Goal: Task Accomplishment & Management: Manage account settings

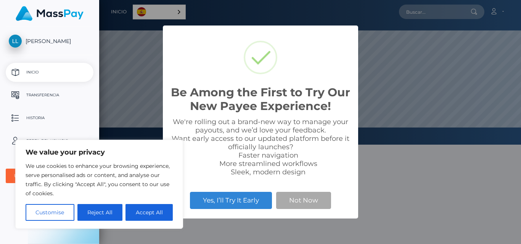
scroll to position [145, 422]
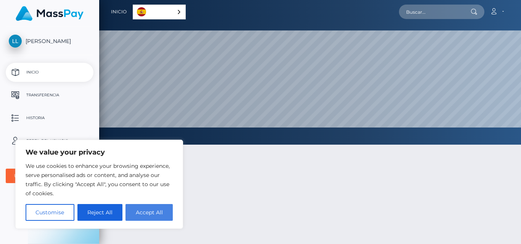
click at [143, 213] on button "Accept All" at bounding box center [148, 212] width 47 height 17
checkbox input "true"
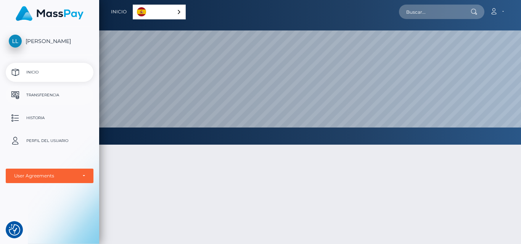
click at [59, 95] on p "Transferencia" at bounding box center [50, 95] width 82 height 11
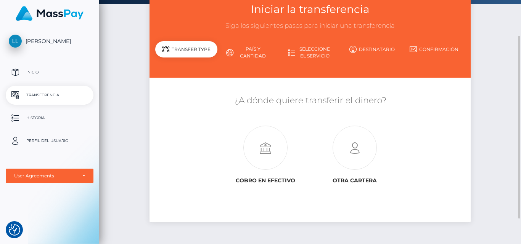
scroll to position [50, 0]
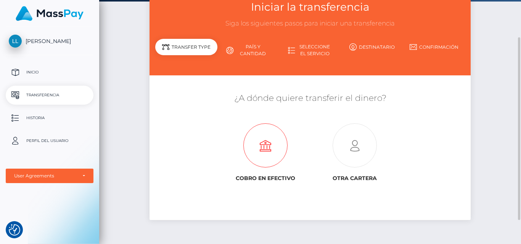
click at [264, 154] on icon at bounding box center [265, 146] width 89 height 44
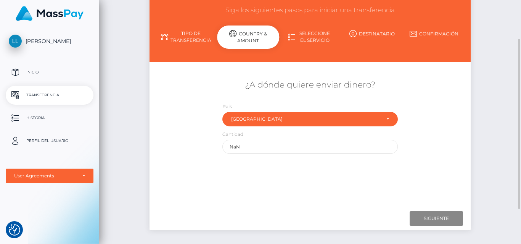
scroll to position [66, 0]
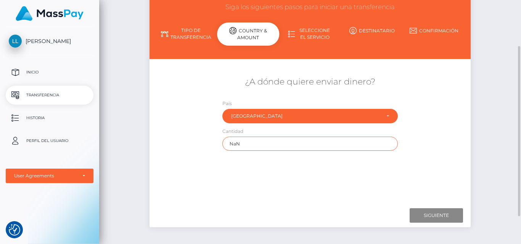
click at [262, 148] on input "NaN" at bounding box center [310, 144] width 176 height 14
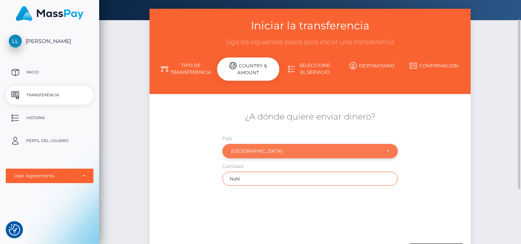
scroll to position [29, 0]
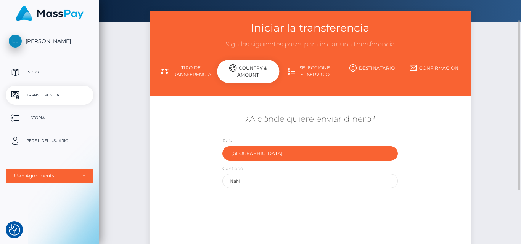
click at [303, 68] on link "Seleccione el servicio" at bounding box center [310, 71] width 62 height 20
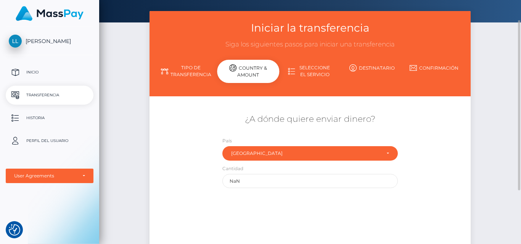
click at [198, 70] on link "Tipo de transferencia" at bounding box center [186, 71] width 62 height 20
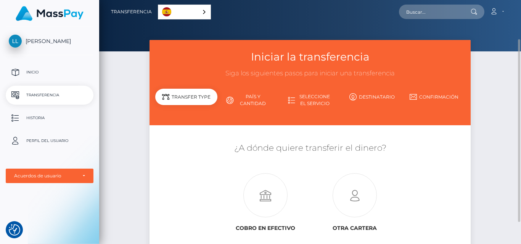
scroll to position [51, 0]
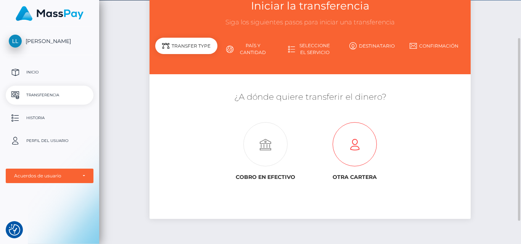
click at [354, 142] on icon at bounding box center [354, 145] width 89 height 44
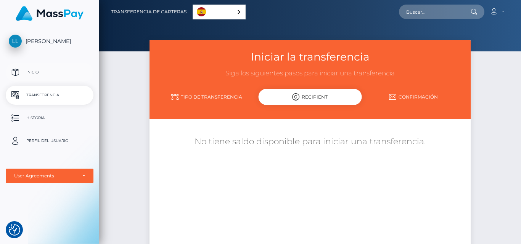
click at [69, 68] on p "Inicio" at bounding box center [50, 72] width 82 height 11
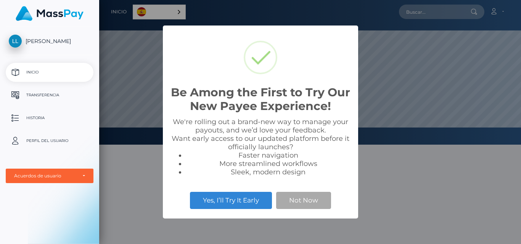
scroll to position [145, 422]
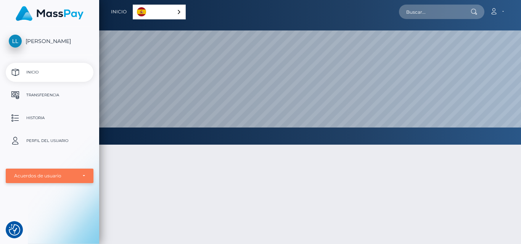
click at [64, 172] on div "Acuerdos de usuario" at bounding box center [50, 176] width 88 height 14
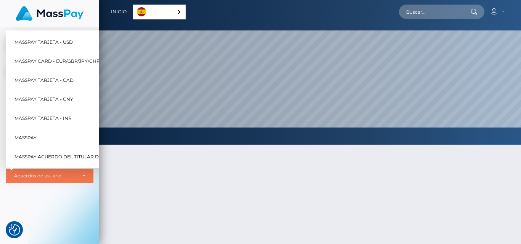
click at [124, 170] on div at bounding box center [310, 232] width 422 height 198
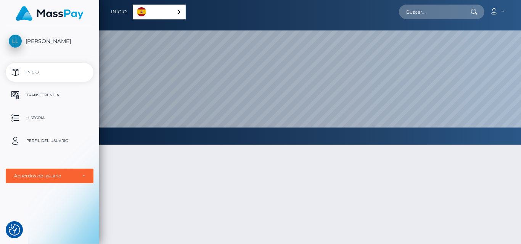
click at [59, 37] on link "[PERSON_NAME]" at bounding box center [49, 41] width 99 height 13
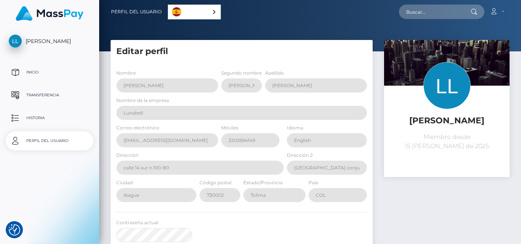
select select
